Goal: Find specific page/section: Find specific page/section

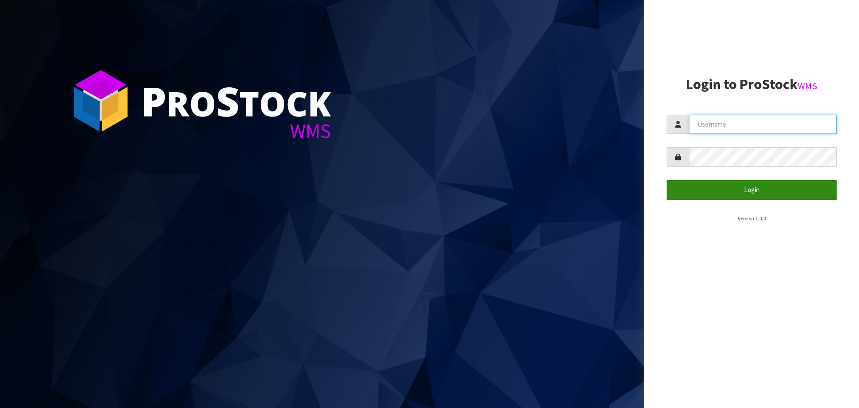
type input "[EMAIL_ADDRESS][DOMAIN_NAME]"
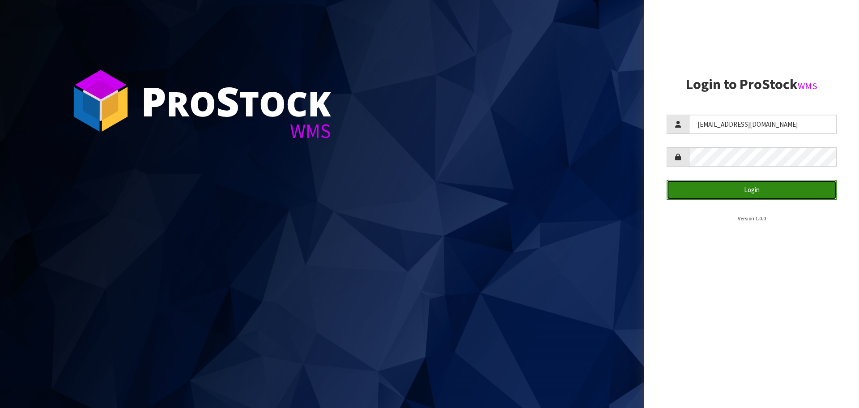
click at [750, 192] on button "Login" at bounding box center [752, 189] width 170 height 19
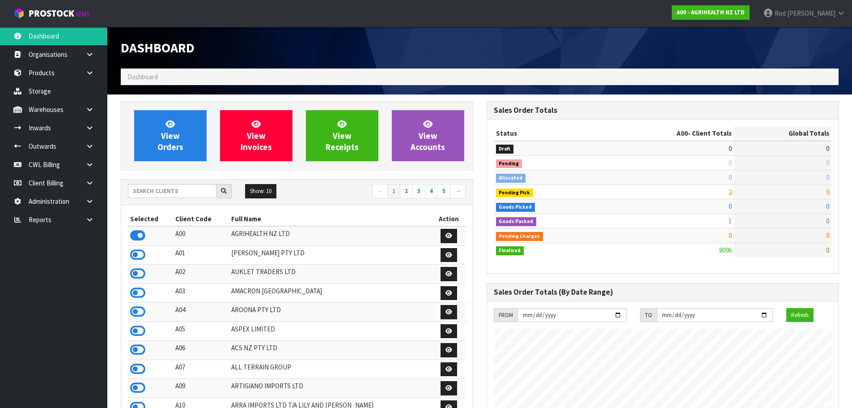
scroll to position [678, 366]
click at [90, 219] on icon at bounding box center [89, 219] width 9 height 7
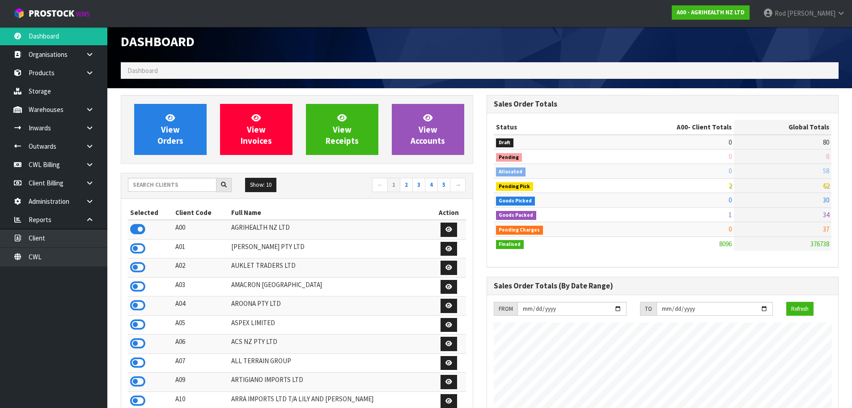
scroll to position [396, 0]
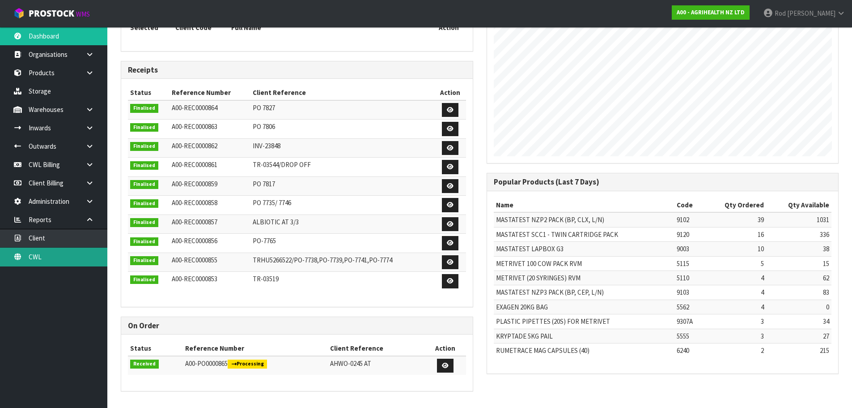
click at [40, 260] on link "CWL" at bounding box center [53, 256] width 107 height 18
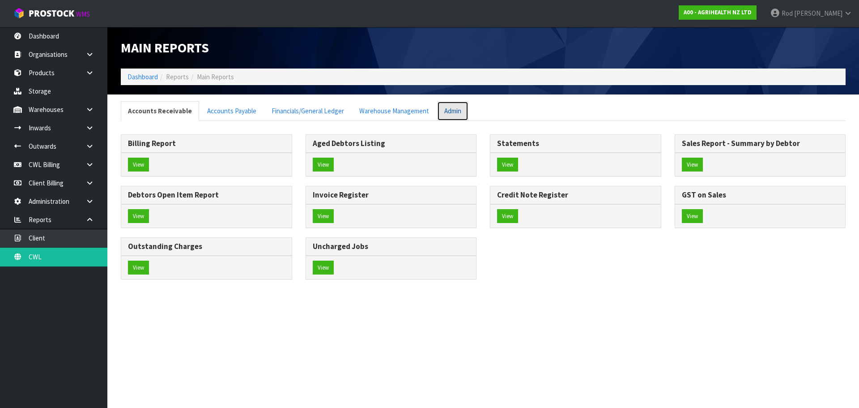
click at [452, 114] on link "Admin" at bounding box center [452, 110] width 31 height 19
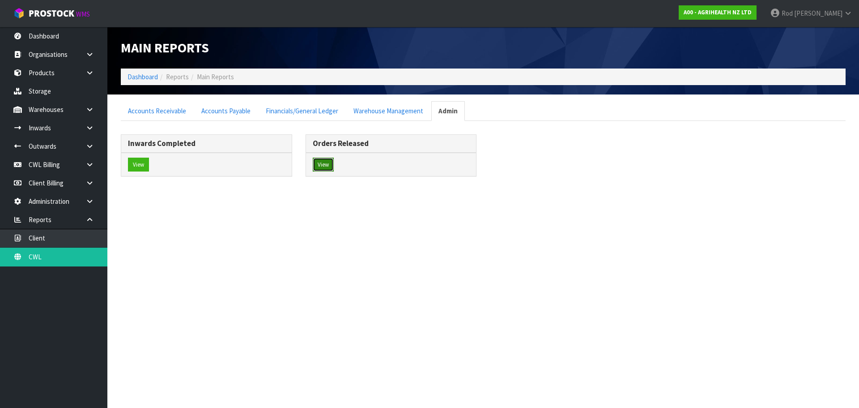
click at [326, 164] on button "View" at bounding box center [323, 165] width 21 height 14
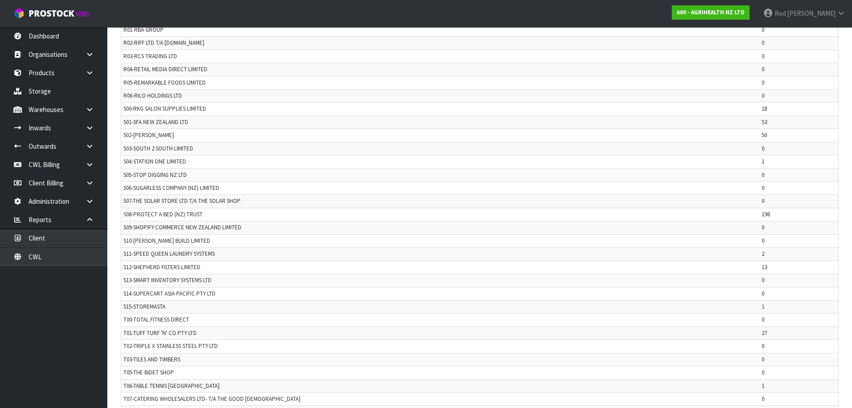
scroll to position [1838, 0]
